Goal: Register for event/course

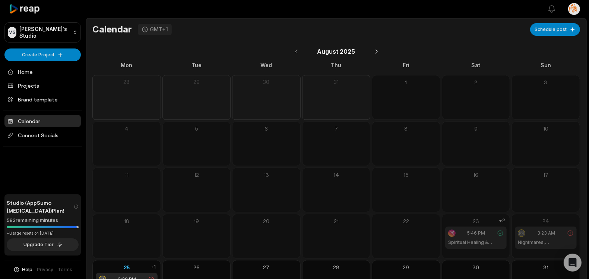
scroll to position [38, 0]
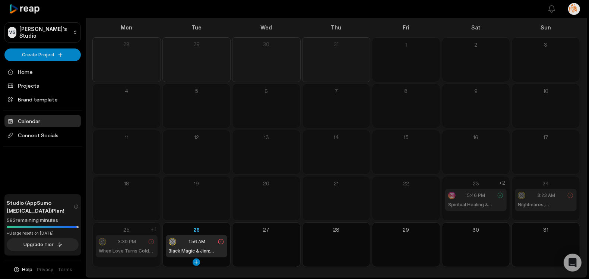
click at [199, 248] on h1 "Black Magic & Jinn: Hidden Dangers Unveiled" at bounding box center [197, 250] width 56 height 7
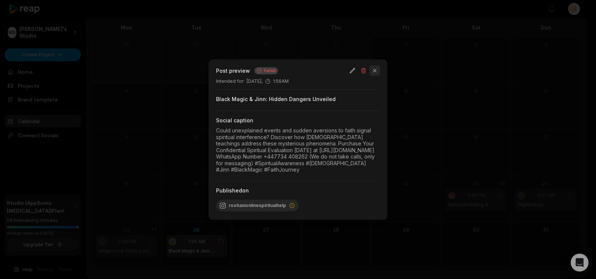
click at [376, 65] on button "button" at bounding box center [375, 70] width 10 height 10
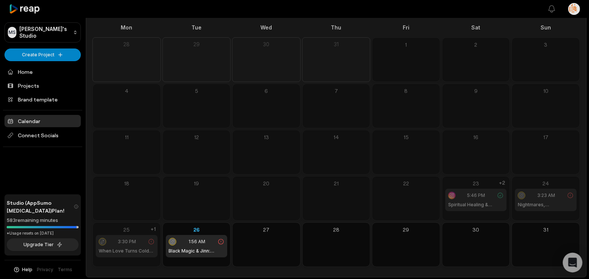
click at [571, 260] on icon "Open Intercom Messenger" at bounding box center [572, 262] width 9 height 10
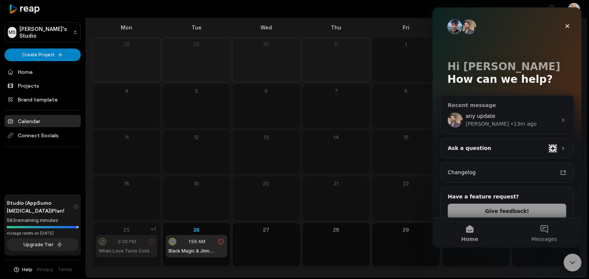
click at [483, 118] on span "any update ​" at bounding box center [480, 116] width 31 height 6
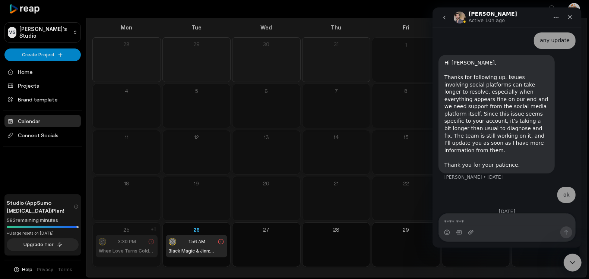
scroll to position [579, 0]
click at [575, 262] on icon "Close Intercom Messenger" at bounding box center [571, 261] width 9 height 9
